Goal: Task Accomplishment & Management: Use online tool/utility

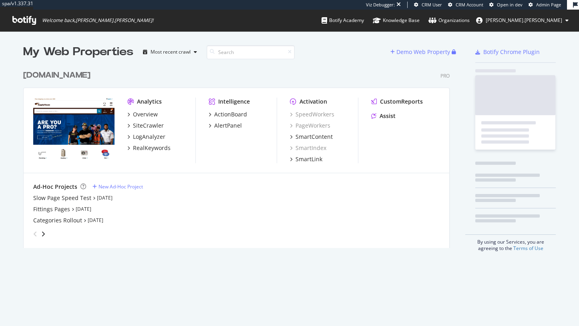
scroll to position [326, 579]
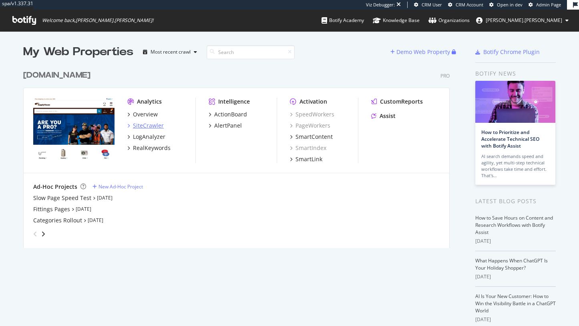
click at [145, 127] on div "SiteCrawler" at bounding box center [148, 126] width 31 height 8
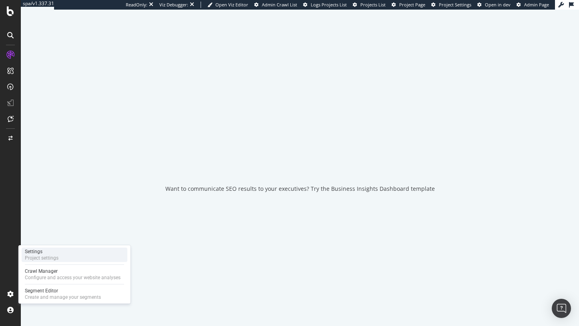
click at [30, 259] on div "Project settings" at bounding box center [42, 258] width 34 height 6
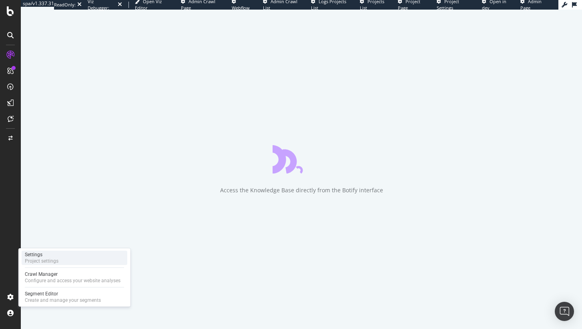
click at [44, 260] on div "Project settings" at bounding box center [42, 261] width 34 height 6
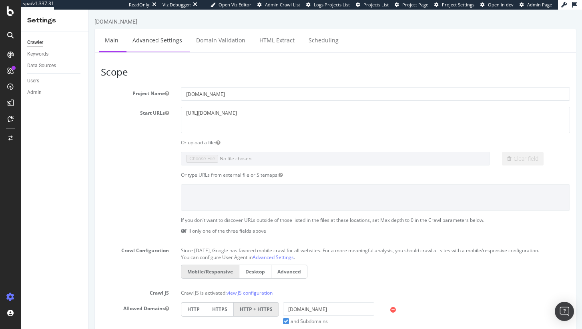
click at [156, 41] on link "Advanced Settings" at bounding box center [157, 40] width 62 height 22
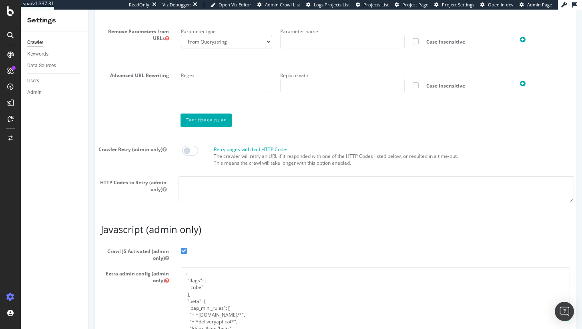
scroll to position [673, 0]
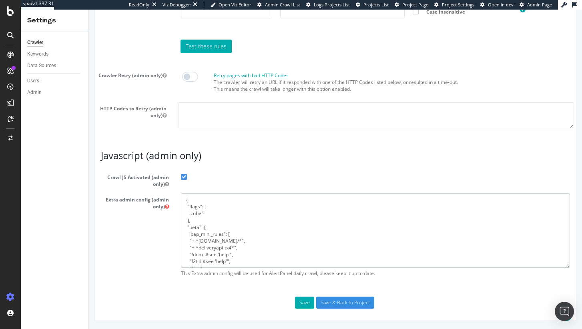
drag, startPoint x: 237, startPoint y: 242, endPoint x: 188, endPoint y: 242, distance: 48.8
click at [188, 242] on textarea "{ "flags": [ "cube" ], "beta": { "pap_mini_rules": [ "+ *[DOMAIN_NAME]/*", "+ *…" at bounding box center [375, 231] width 389 height 74
click at [237, 246] on textarea "{ "flags": [ "cube" ], "beta": { "pap_mini_rules": [ "+ *[DOMAIN_NAME]/*", "+ *…" at bounding box center [375, 231] width 389 height 74
drag, startPoint x: 233, startPoint y: 241, endPoint x: 191, endPoint y: 240, distance: 41.2
click at [191, 240] on textarea "{ "flags": [ "cube" ], "beta": { "pap_mini_rules": [ "+ *[DOMAIN_NAME]/*", "+ *…" at bounding box center [375, 231] width 389 height 74
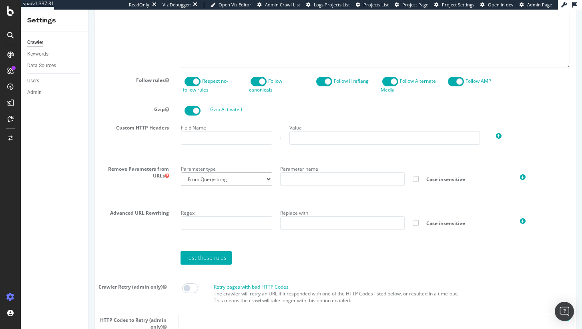
scroll to position [301, 0]
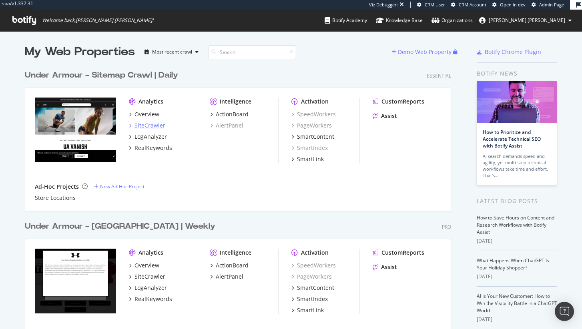
click at [157, 125] on div "SiteCrawler" at bounding box center [150, 126] width 31 height 8
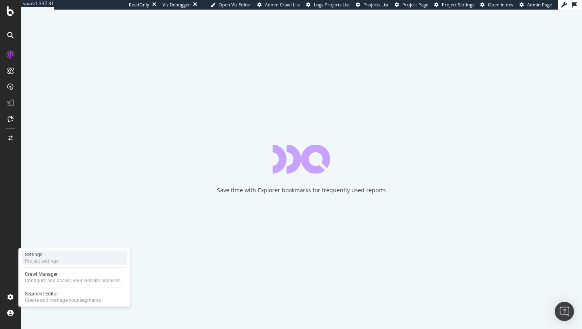
click at [41, 260] on div "Project settings" at bounding box center [42, 261] width 34 height 6
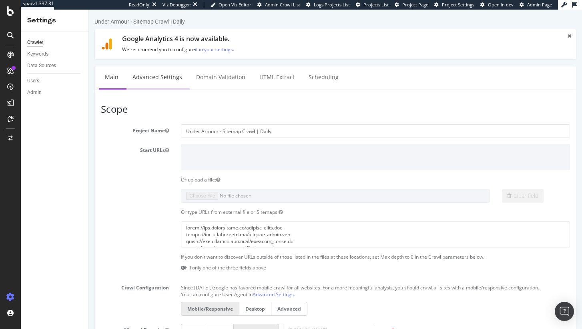
click at [171, 78] on link "Advanced Settings" at bounding box center [157, 77] width 62 height 22
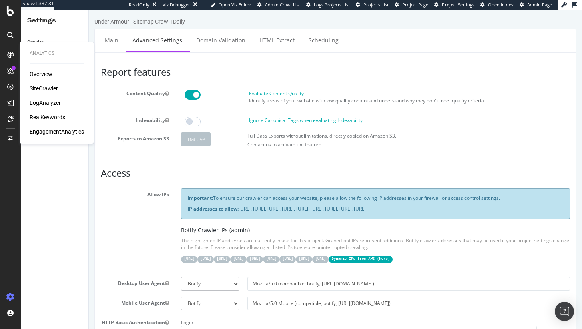
click at [43, 86] on div "SiteCrawler" at bounding box center [44, 88] width 28 height 8
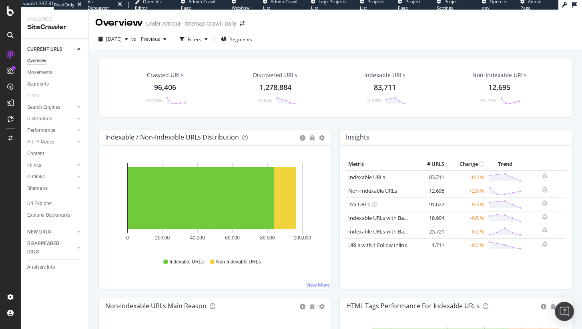
click at [405, 39] on div "2025 Sep. 17th vs Previous Filters Segments" at bounding box center [335, 41] width 493 height 16
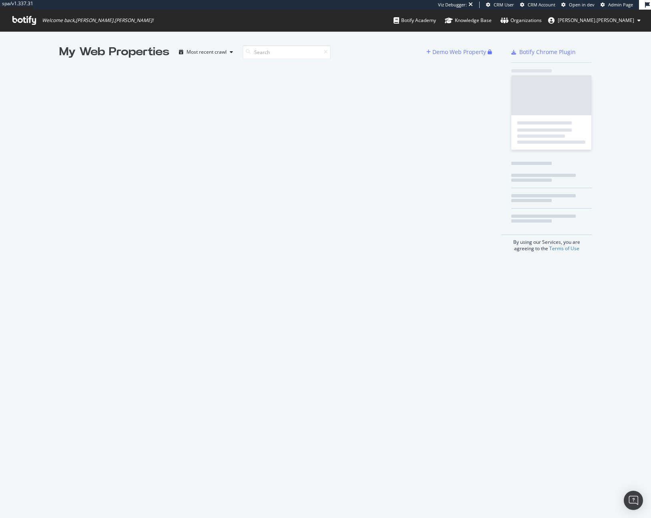
scroll to position [518, 651]
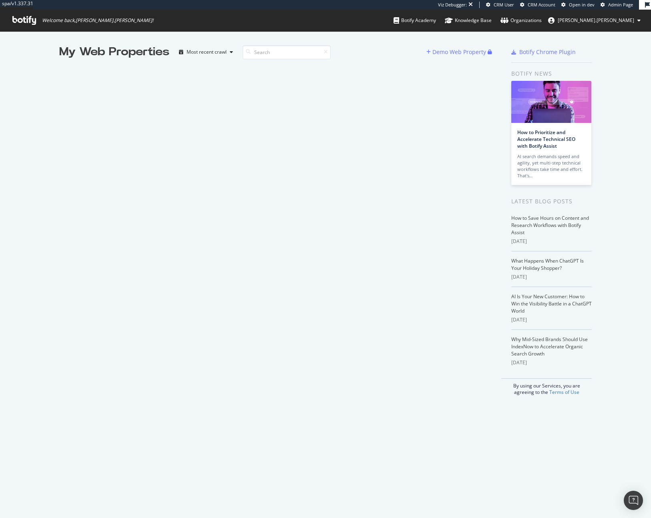
click at [616, 6] on span "Admin Page" at bounding box center [620, 5] width 25 height 6
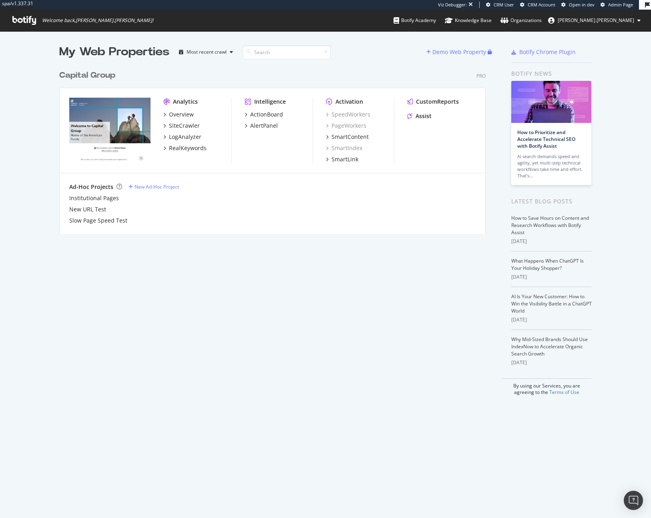
scroll to position [518, 651]
click at [186, 129] on div "SiteCrawler" at bounding box center [184, 126] width 31 height 8
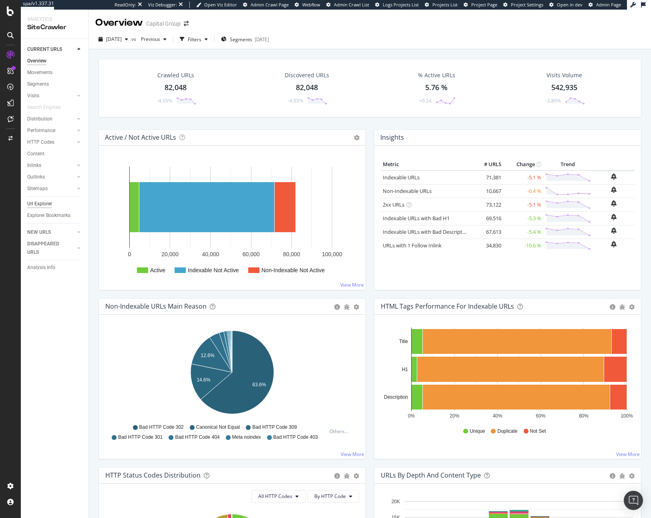
click at [40, 205] on div "Url Explorer" at bounding box center [39, 204] width 25 height 8
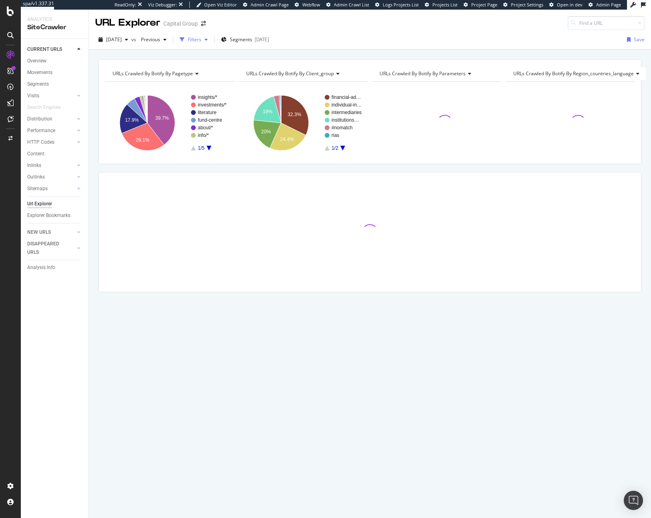
click at [211, 45] on div "Filters" at bounding box center [194, 40] width 34 height 12
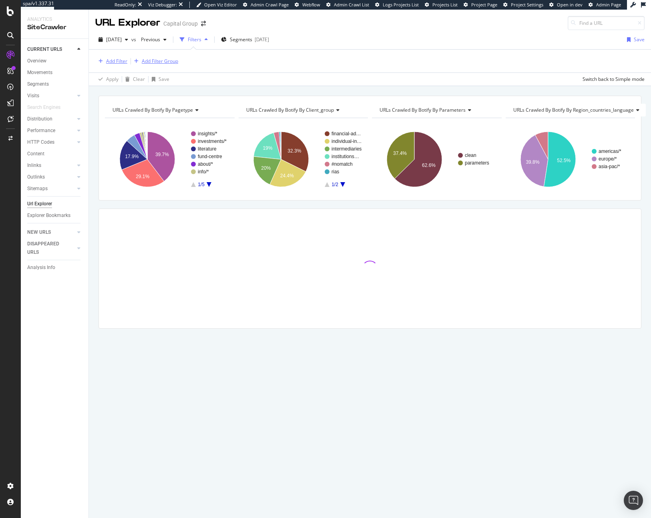
click at [131, 63] on div "button" at bounding box center [136, 61] width 11 height 5
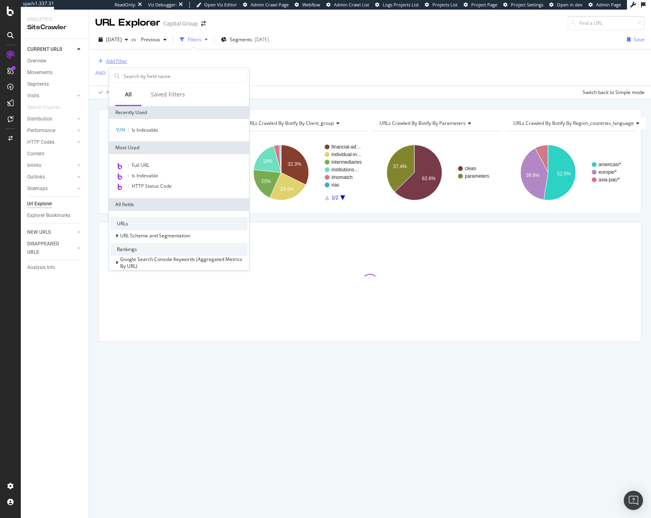
click at [117, 63] on div "Add Filter" at bounding box center [116, 61] width 21 height 7
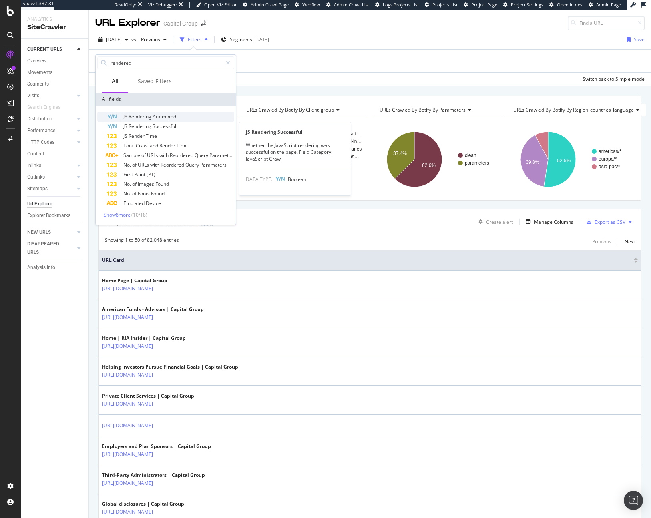
type input "rendered"
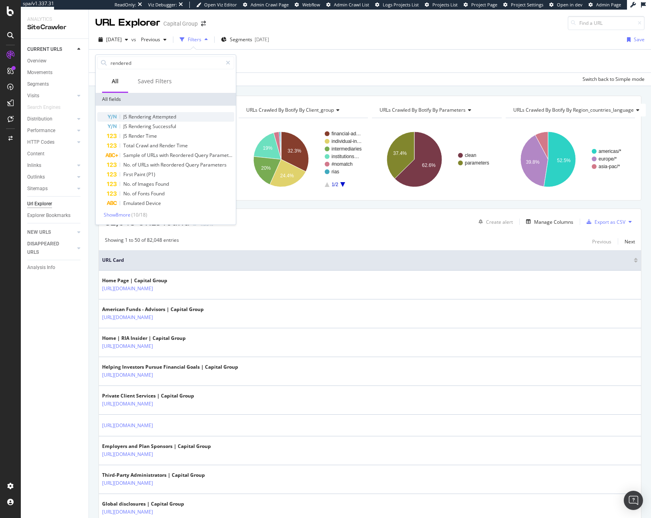
click at [135, 117] on span "Rendering" at bounding box center [141, 116] width 24 height 7
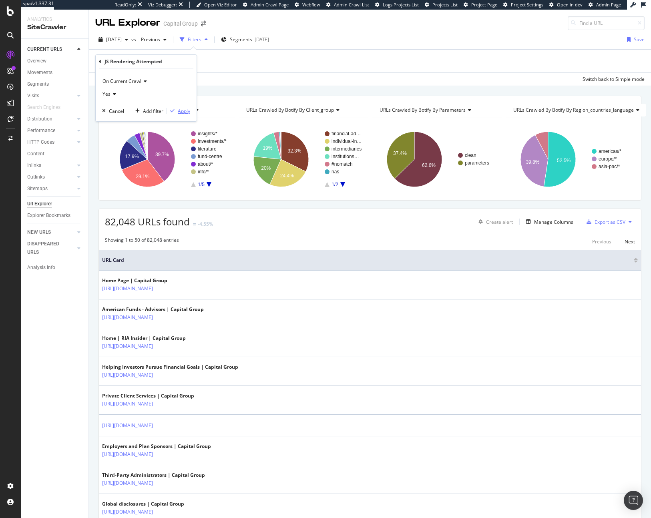
click at [174, 109] on div "button" at bounding box center [172, 110] width 11 height 5
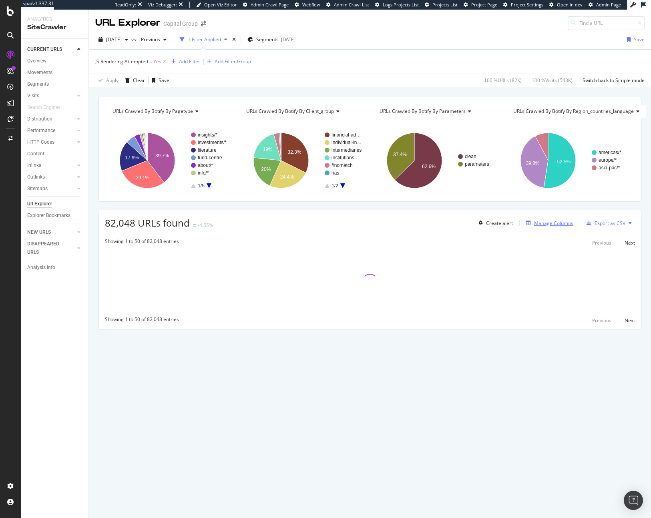
click at [554, 219] on div "Manage Columns" at bounding box center [548, 223] width 50 height 9
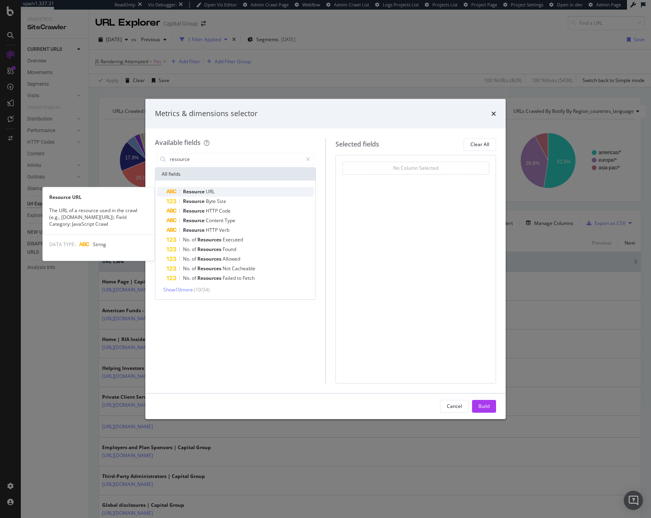
type input "resource"
click at [226, 193] on div "Resource URL" at bounding box center [240, 192] width 147 height 10
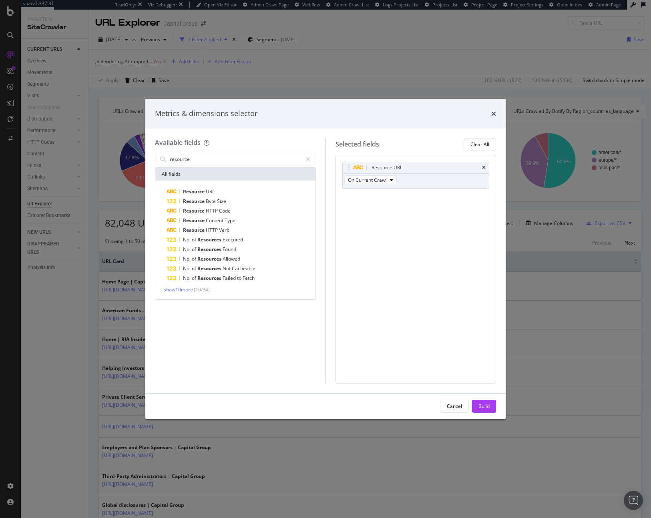
click at [188, 293] on div "Resource URL Resource Byte Size Resource HTTP Code Resource Content Type Resour…" at bounding box center [235, 240] width 160 height 119
click at [188, 290] on span "Show 10 more" at bounding box center [178, 289] width 30 height 7
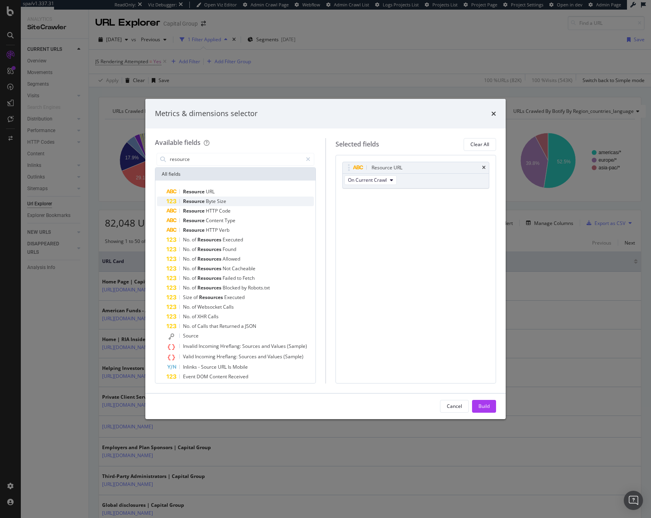
click at [244, 204] on div "Resource Byte Size" at bounding box center [240, 202] width 147 height 10
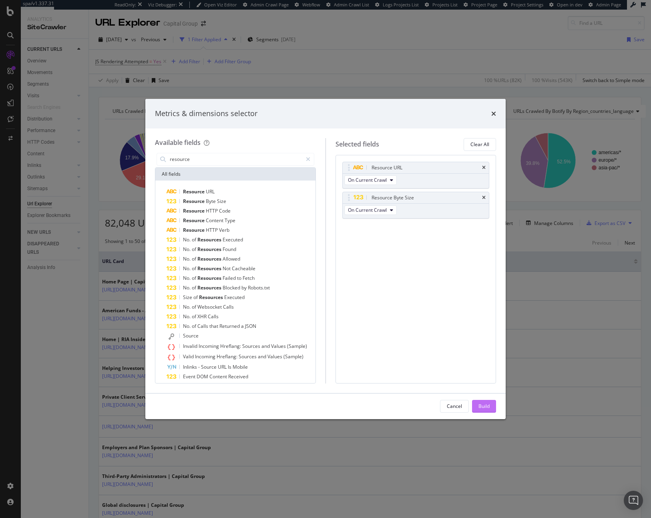
click at [479, 403] on div "Build" at bounding box center [483, 406] width 11 height 7
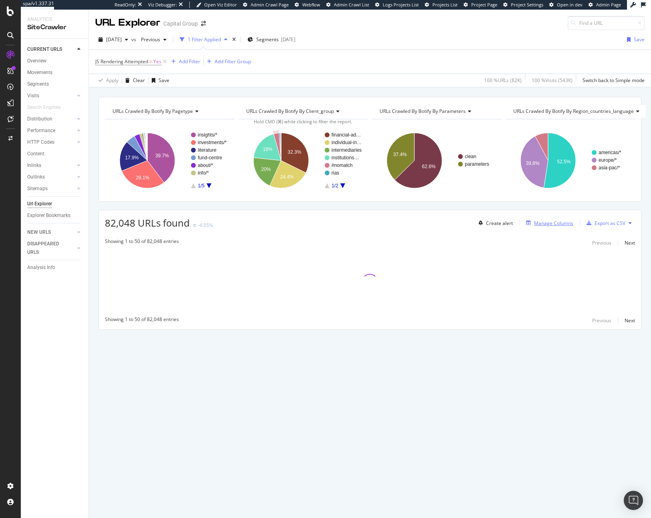
click at [534, 222] on div "button" at bounding box center [528, 223] width 11 height 5
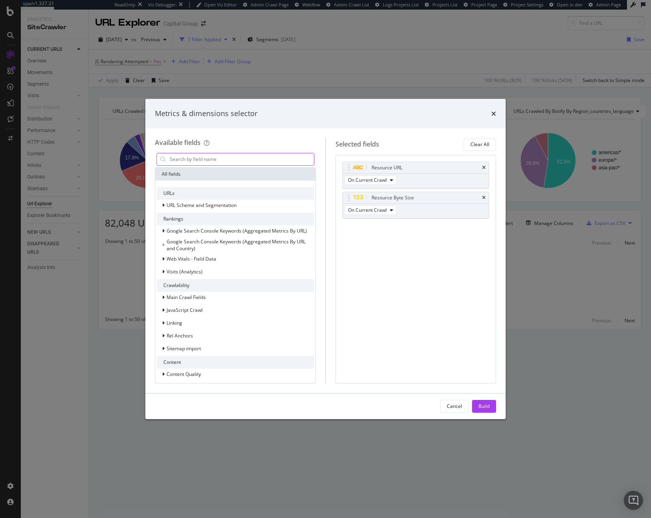
click at [257, 158] on input "modal" at bounding box center [241, 159] width 145 height 12
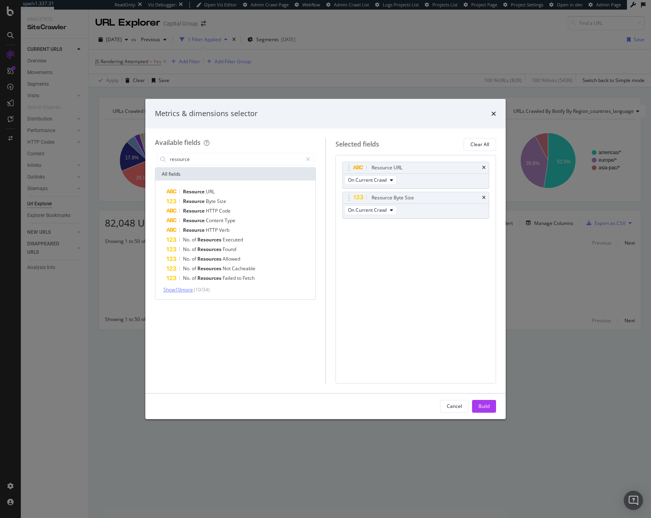
type input "resource"
click at [190, 290] on span "Show 10 more" at bounding box center [178, 289] width 30 height 7
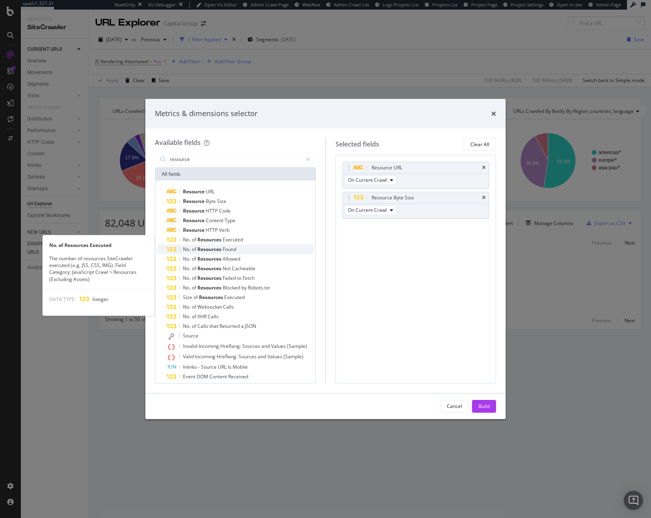
click at [236, 245] on div "No. of Resources Found" at bounding box center [240, 250] width 147 height 10
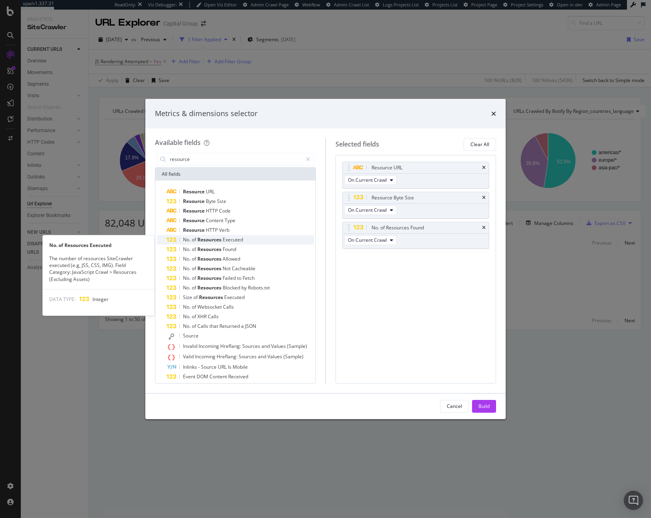
click at [235, 241] on span "Executed" at bounding box center [233, 239] width 20 height 7
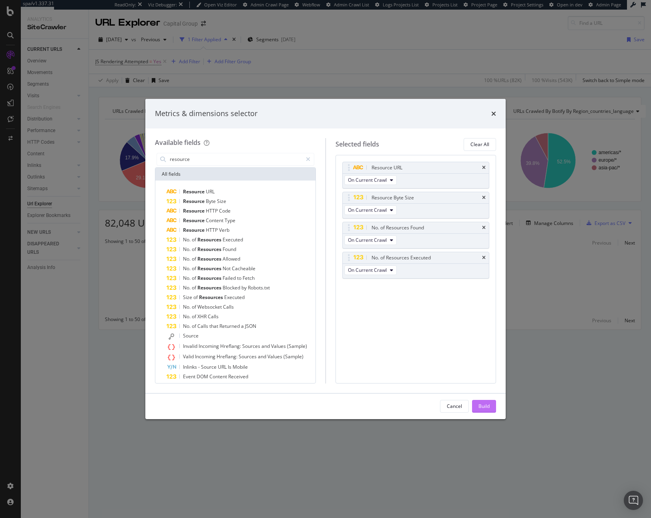
click at [482, 406] on div "Build" at bounding box center [483, 406] width 11 height 7
